Goal: Find specific page/section: Find specific page/section

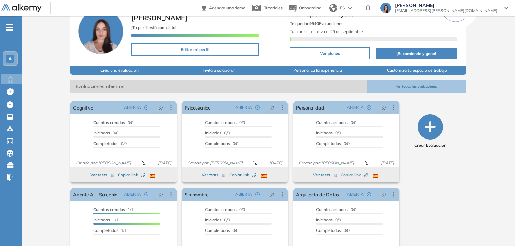
scroll to position [39, 0]
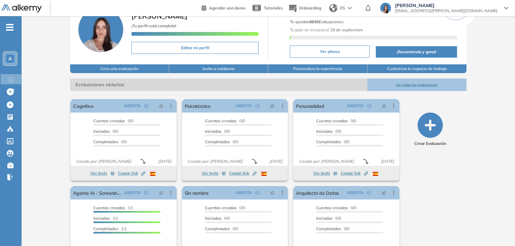
click at [405, 84] on button "Ver todas las evaluaciones" at bounding box center [417, 85] width 99 height 12
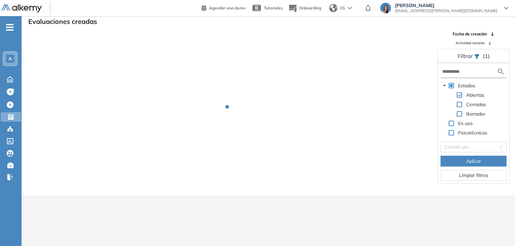
scroll to position [16, 0]
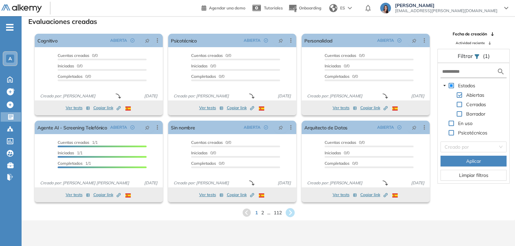
click at [289, 211] on icon at bounding box center [290, 212] width 9 height 9
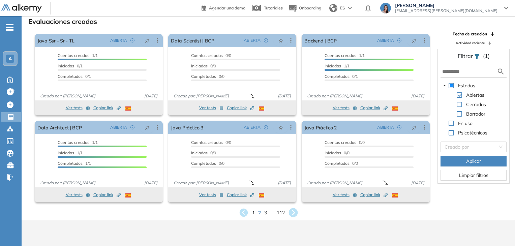
click at [295, 211] on icon at bounding box center [293, 212] width 9 height 9
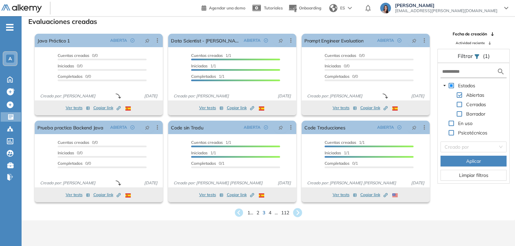
click at [298, 209] on icon at bounding box center [297, 212] width 9 height 9
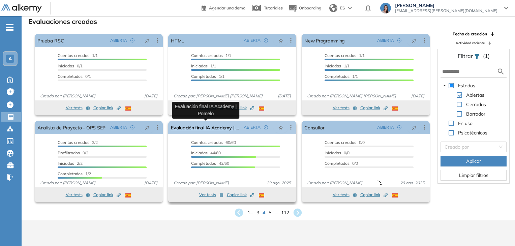
click at [212, 129] on link "Evaluación final IA Academy | Pomelo" at bounding box center [206, 127] width 70 height 13
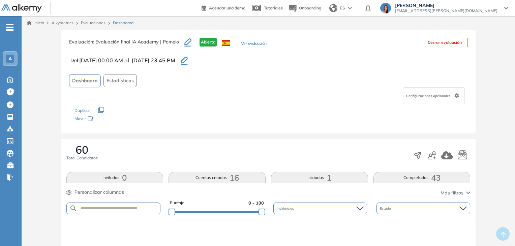
click at [416, 180] on button "Completadas 43" at bounding box center [422, 177] width 97 height 11
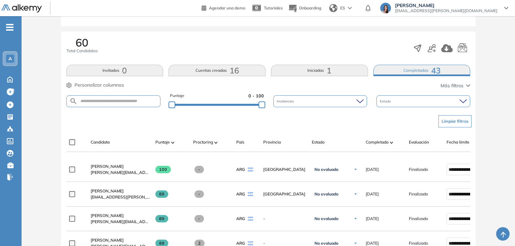
scroll to position [108, 0]
